Goal: Task Accomplishment & Management: Complete application form

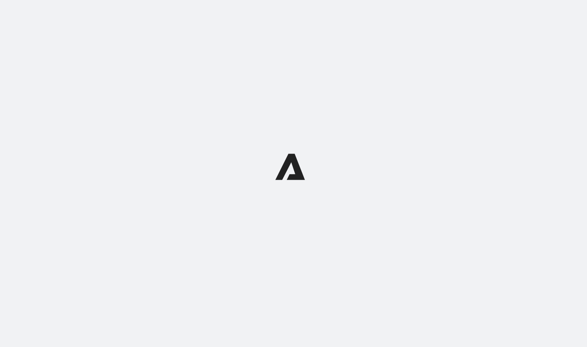
select select "12:00"
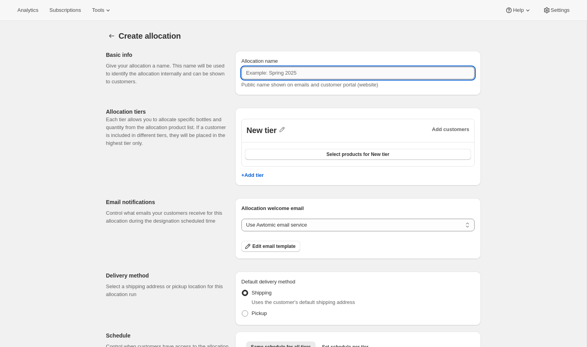
click at [314, 70] on input "Allocation name" at bounding box center [358, 73] width 233 height 13
type input "allocation 1.0"
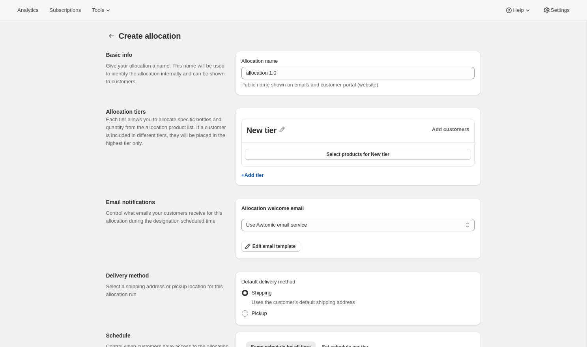
click at [515, 150] on div "Create allocation. This page is ready Create allocation Basic info Give your al…" at bounding box center [293, 236] width 587 height 430
click at [368, 153] on span "Select products for New tier" at bounding box center [357, 154] width 63 height 6
click at [285, 129] on icon "button" at bounding box center [282, 130] width 8 height 8
click at [283, 147] on input "New tier" at bounding box center [286, 146] width 76 height 13
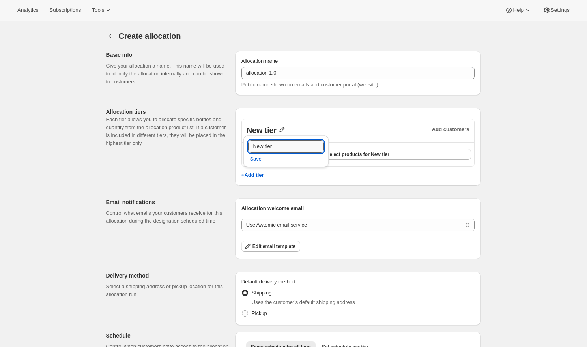
click at [283, 147] on input "New tier" at bounding box center [286, 146] width 76 height 13
type input "Gold"
click at [257, 162] on span "Save" at bounding box center [256, 159] width 12 height 8
click at [313, 155] on button "Select products for Gold" at bounding box center [358, 154] width 226 height 11
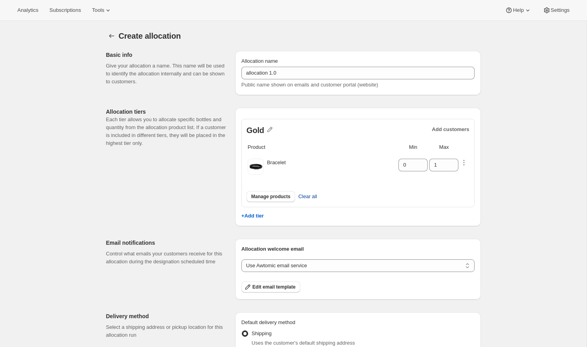
scroll to position [8, 0]
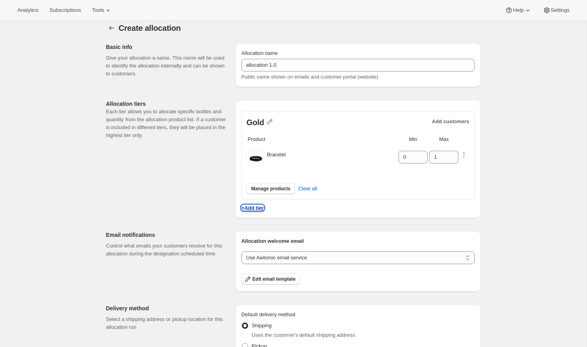
click at [248, 207] on p "+Add tier" at bounding box center [253, 208] width 23 height 6
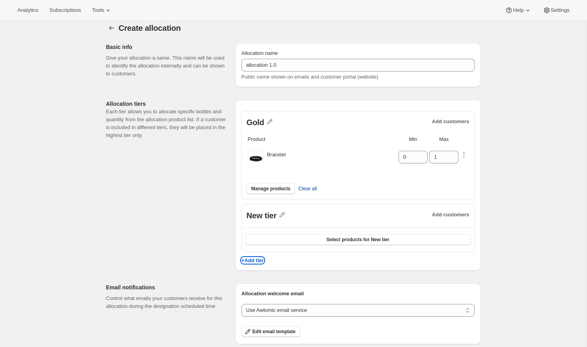
scroll to position [79, 0]
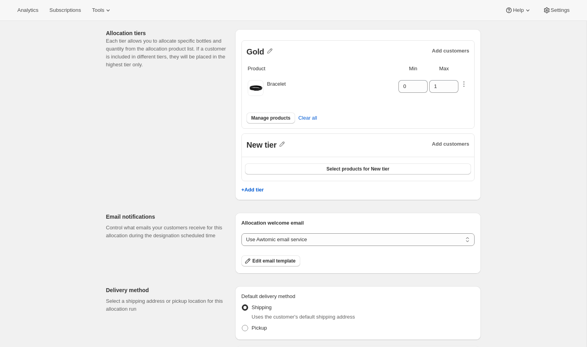
click at [290, 191] on div "+Add tier" at bounding box center [358, 187] width 233 height 13
click at [281, 144] on icon "button" at bounding box center [282, 144] width 8 height 8
click at [276, 167] on div "Save" at bounding box center [286, 172] width 76 height 10
click at [281, 160] on input "New tier" at bounding box center [286, 160] width 76 height 13
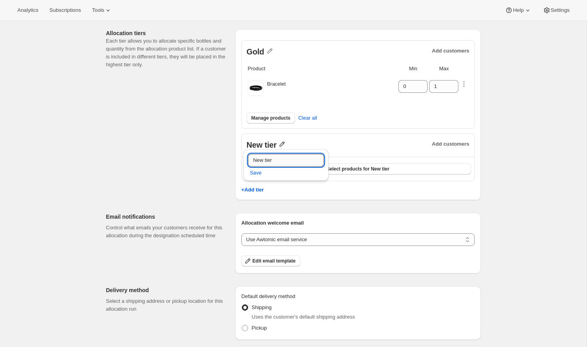
click at [281, 160] on input "New tier" at bounding box center [286, 160] width 76 height 13
type input "Silver"
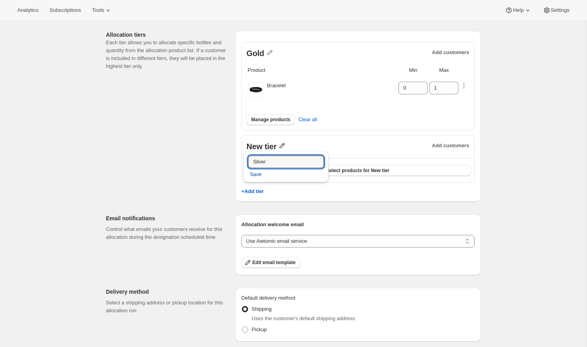
click at [258, 172] on span "Save" at bounding box center [256, 175] width 12 height 8
click at [304, 168] on button "Select products for Silver" at bounding box center [358, 170] width 226 height 11
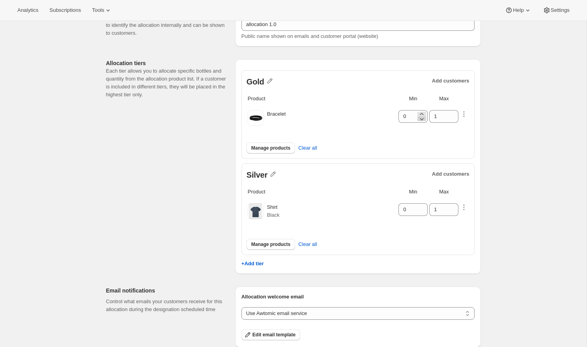
scroll to position [42, 0]
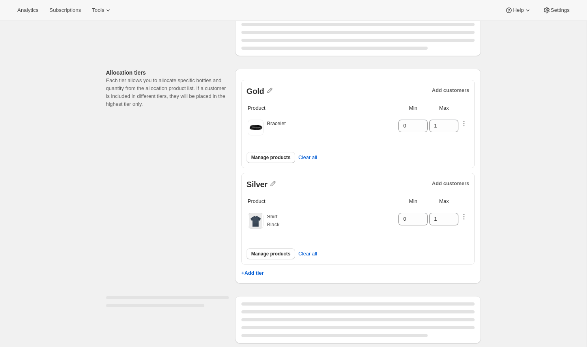
select select "12:00"
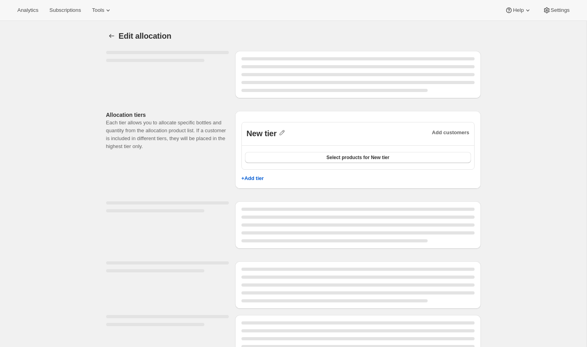
select select "12:00"
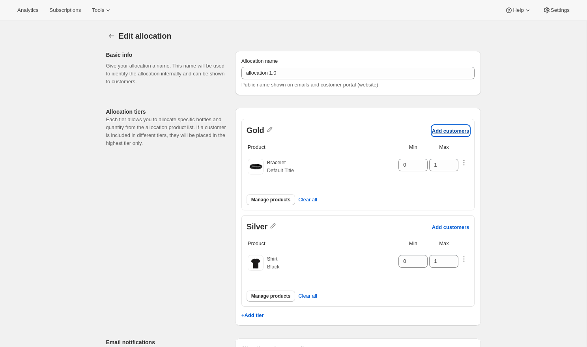
click at [448, 130] on p "Add customers" at bounding box center [451, 131] width 38 height 6
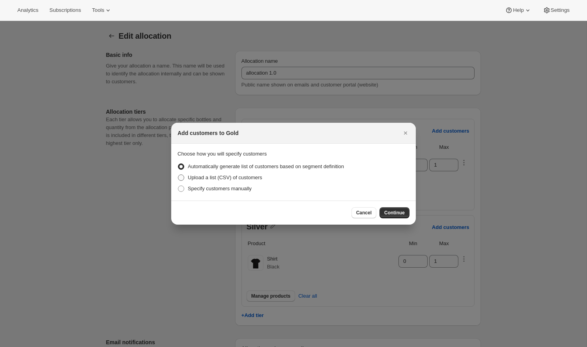
click at [261, 177] on span "Upload a list (CSV) of customers" at bounding box center [225, 177] width 75 height 6
click at [178, 175] on input "Upload a list (CSV) of customers" at bounding box center [178, 174] width 0 height 0
click at [408, 216] on button "Continue" at bounding box center [395, 212] width 30 height 11
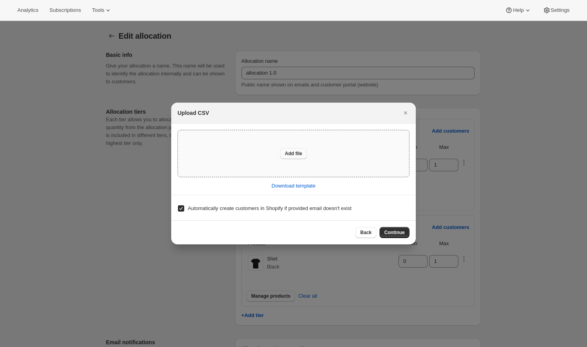
click at [291, 152] on span "Add file" at bounding box center [293, 153] width 17 height 6
click at [396, 231] on span "Continue" at bounding box center [395, 232] width 21 height 6
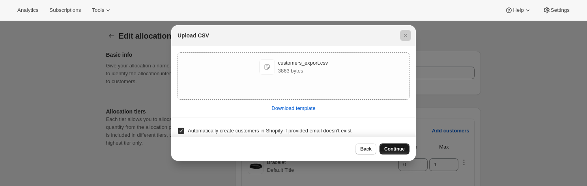
click at [387, 148] on span "Continue" at bounding box center [395, 149] width 21 height 6
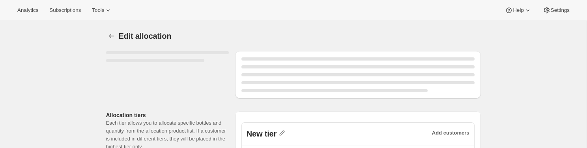
select select "12:00"
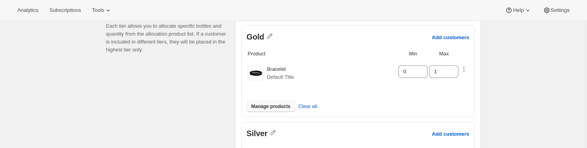
scroll to position [74, 0]
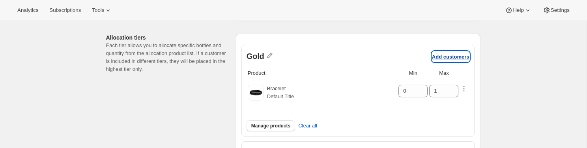
click at [460, 57] on p "Add customers" at bounding box center [451, 57] width 38 height 6
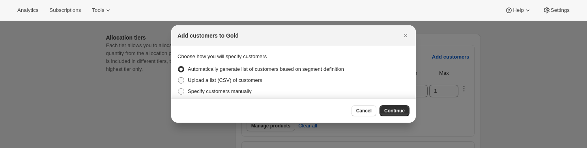
click at [263, 81] on span "Upload a list (CSV) of customers" at bounding box center [225, 80] width 75 height 6
click at [178, 77] on input "Upload a list (CSV) of customers" at bounding box center [178, 77] width 0 height 0
click at [385, 113] on span "Continue" at bounding box center [395, 110] width 21 height 6
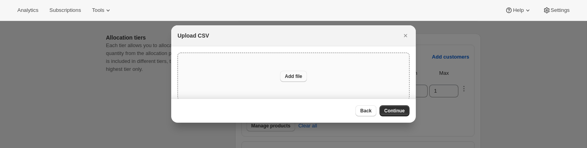
click at [294, 77] on span "Add file" at bounding box center [293, 76] width 17 height 6
click at [393, 110] on span "Continue" at bounding box center [395, 110] width 21 height 6
click at [366, 109] on span "Back" at bounding box center [365, 110] width 11 height 6
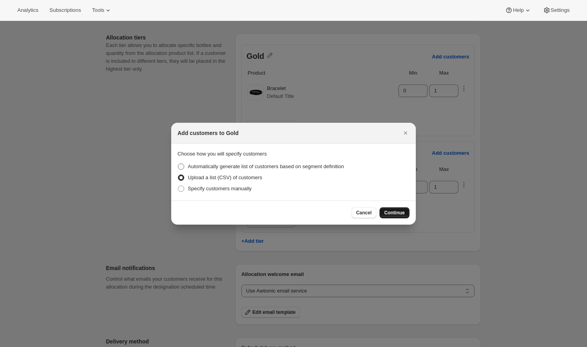
click at [328, 147] on span "Automatically generate list of customers based on segment definition" at bounding box center [266, 166] width 156 height 6
click at [178, 147] on input "Automatically generate list of customers based on segment definition" at bounding box center [178, 163] width 0 height 0
click at [393, 147] on span "Continue" at bounding box center [395, 213] width 21 height 6
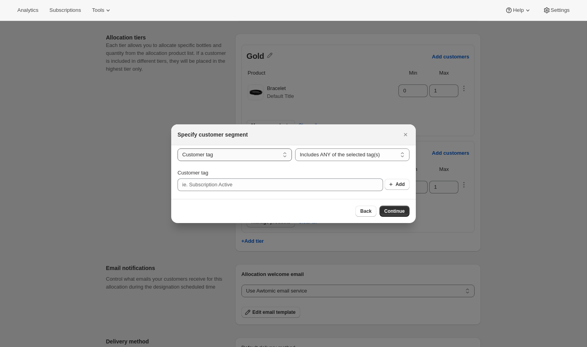
click at [274, 147] on select "Customer tag Subscription" at bounding box center [235, 154] width 114 height 13
click at [178, 147] on select "Customer tag Subscription" at bounding box center [235, 154] width 114 height 13
click at [313, 147] on input "Customer tag" at bounding box center [281, 184] width 206 height 13
type input "Subscription Active"
click at [397, 147] on span "Add" at bounding box center [400, 184] width 9 height 6
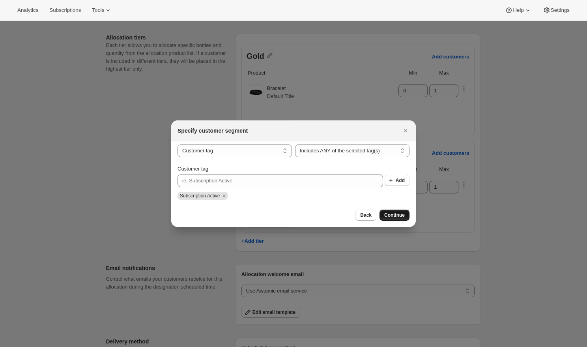
click at [390, 147] on span "Continue" at bounding box center [395, 215] width 21 height 6
click at [367, 147] on span "Back" at bounding box center [365, 215] width 11 height 6
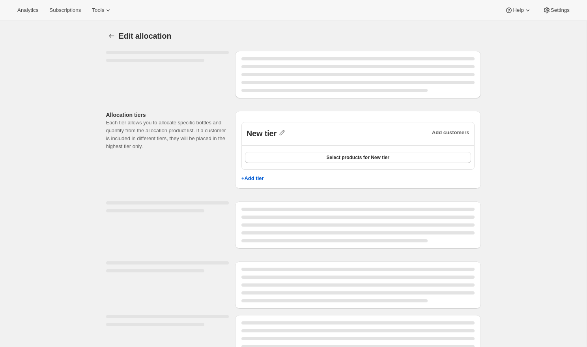
select select "12:00"
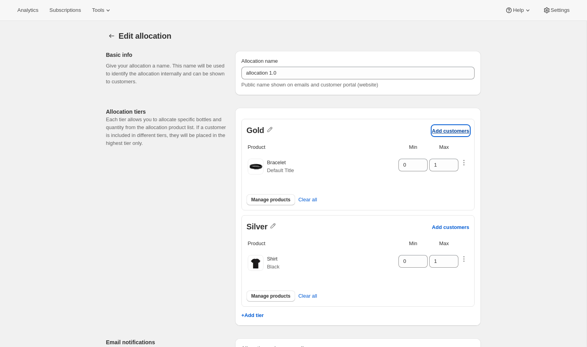
click at [453, 129] on p "Add customers" at bounding box center [451, 131] width 38 height 6
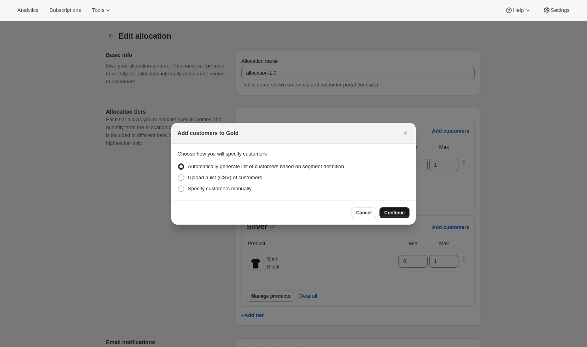
click at [401, 217] on button "Continue" at bounding box center [395, 212] width 30 height 11
